Goal: Task Accomplishment & Management: Manage account settings

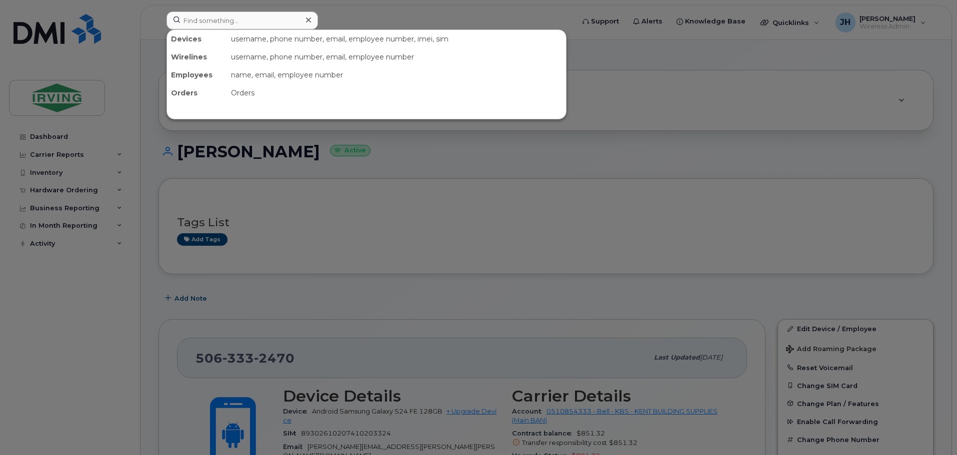
scroll to position [200, 0]
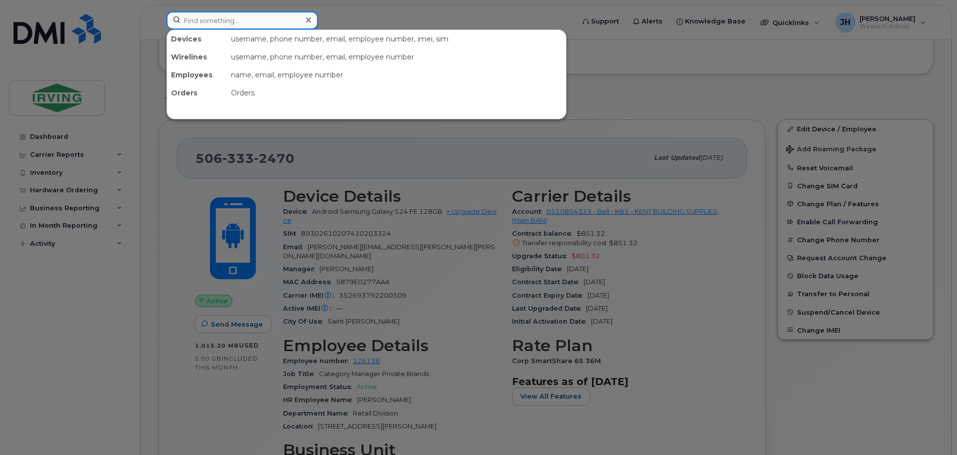
click at [252, 24] on input at bounding box center [241, 20] width 151 height 18
paste input "5063789013"
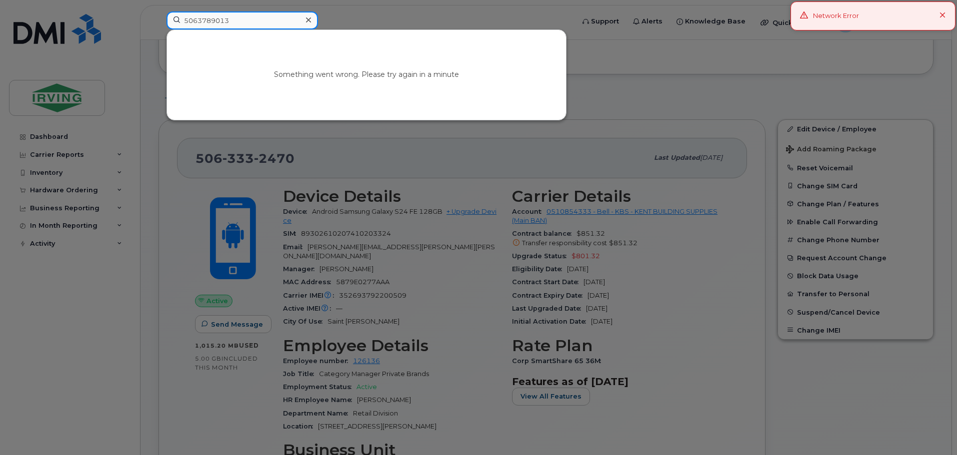
type input "5063789013"
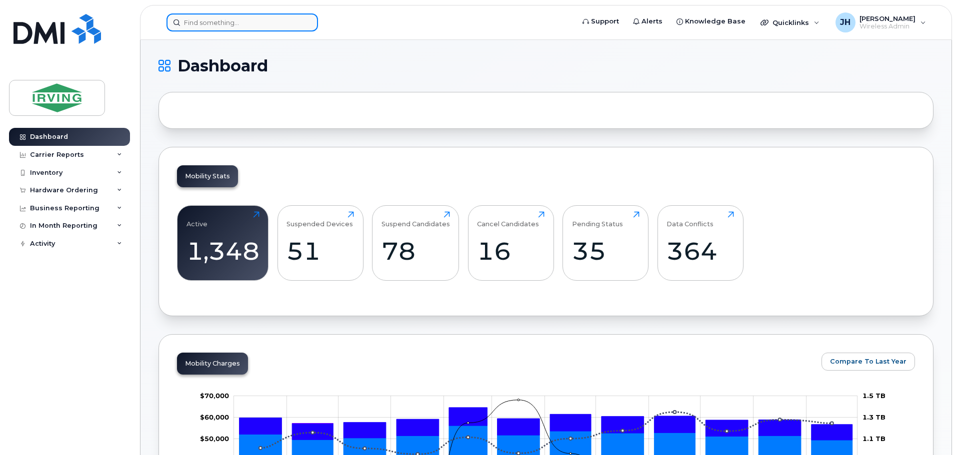
click at [189, 25] on input at bounding box center [241, 22] width 151 height 18
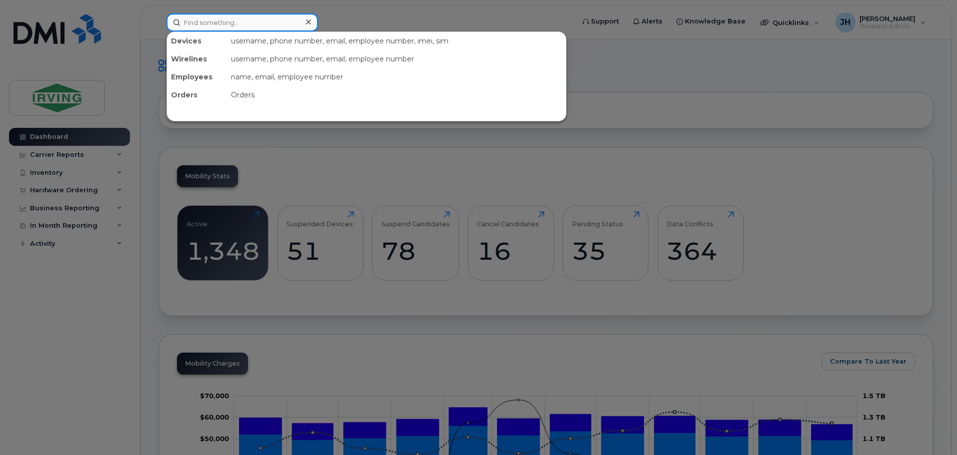
paste input "5063789013"
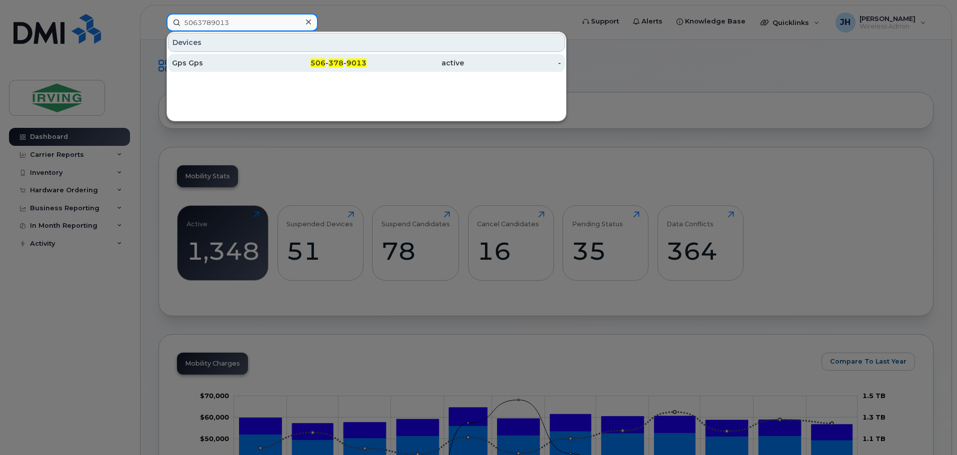
type input "5063789013"
click at [215, 58] on div "Gps Gps" at bounding box center [220, 63] width 97 height 10
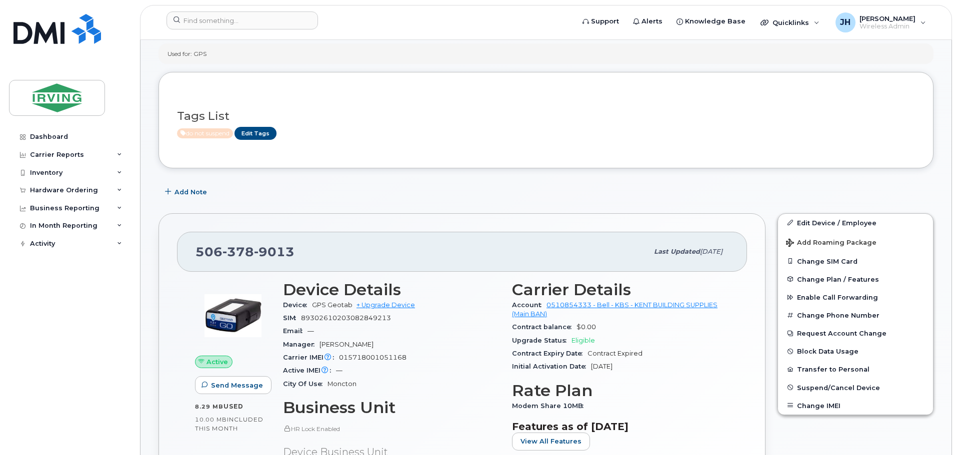
scroll to position [100, 0]
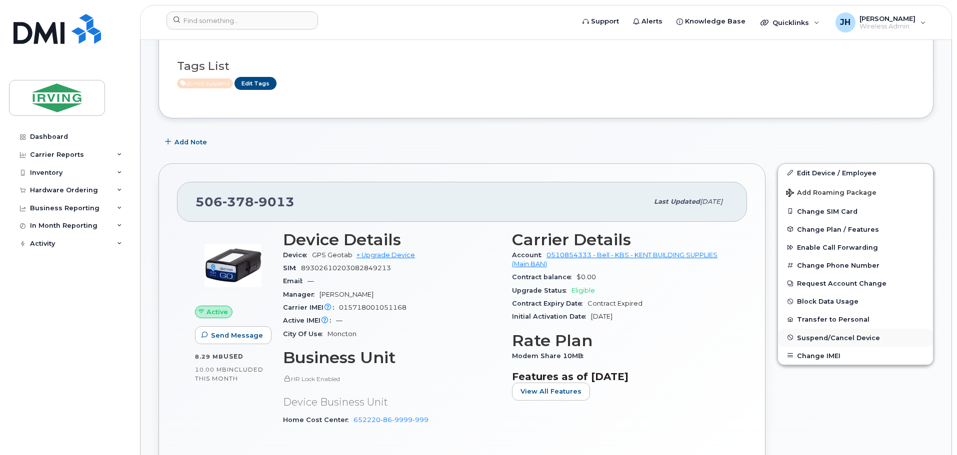
click at [831, 337] on span "Suspend/Cancel Device" at bounding box center [838, 337] width 83 height 7
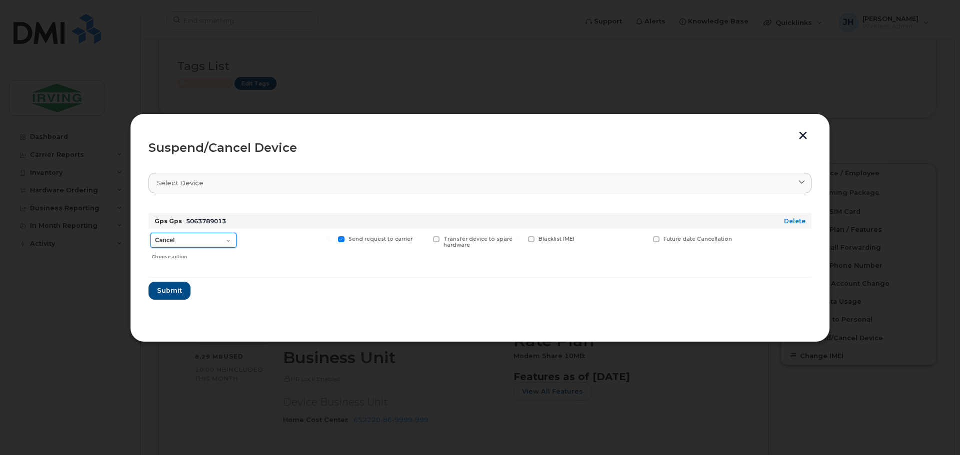
click at [225, 239] on select "Cancel Suspend - Extend Suspension Suspend - Reduced Rate Suspend - Full Rate S…" at bounding box center [193, 240] width 86 height 15
select select "[object Object]"
click at [150, 233] on select "Cancel Suspend - Extend Suspension Suspend - Reduced Rate Suspend - Full Rate S…" at bounding box center [193, 240] width 86 height 15
click at [164, 290] on span "Submit" at bounding box center [168, 290] width 25 height 9
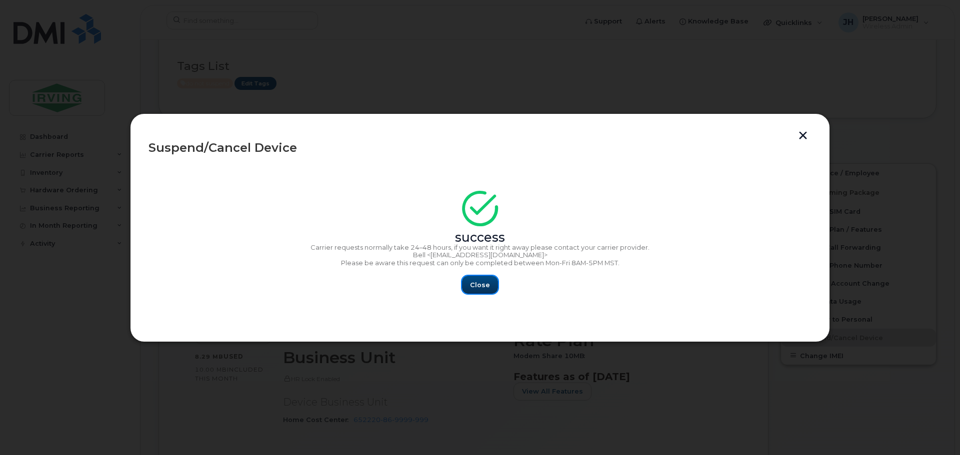
click at [486, 287] on span "Close" at bounding box center [480, 284] width 20 height 9
